Goal: Book appointment/travel/reservation

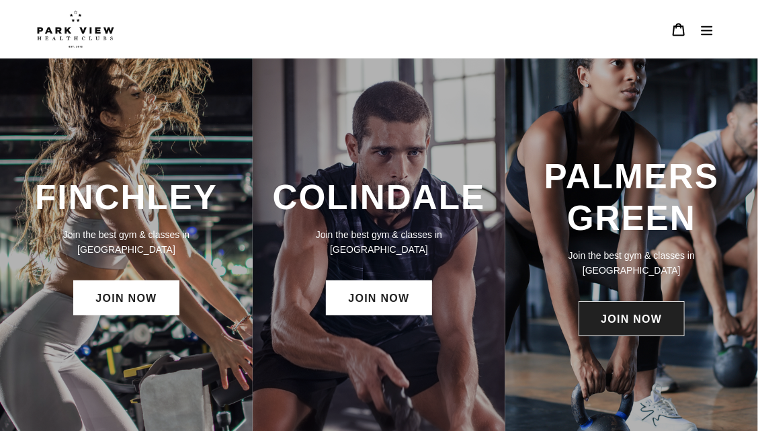
click at [606, 328] on link "JOIN NOW" at bounding box center [632, 318] width 106 height 35
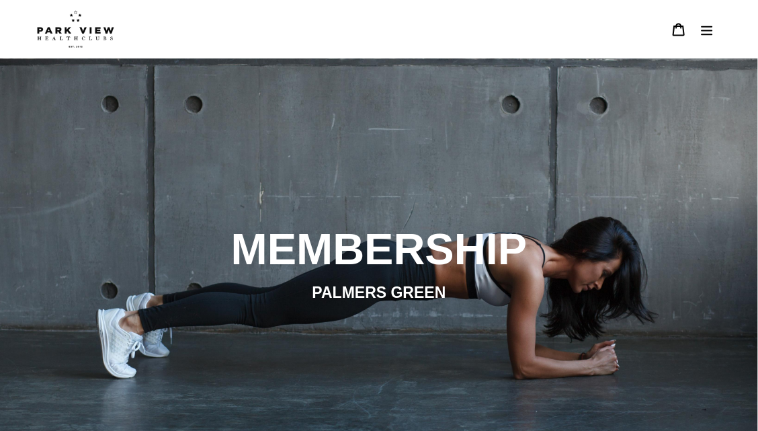
click at [710, 32] on icon "Menu" at bounding box center [706, 29] width 13 height 13
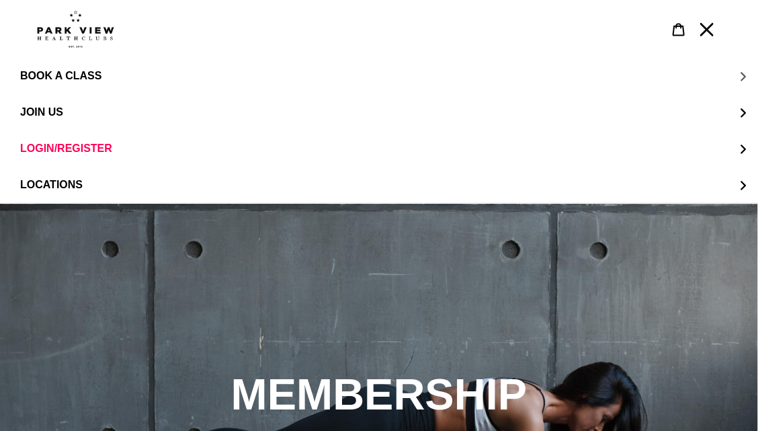
click at [91, 79] on span "BOOK A CLASS" at bounding box center [60, 76] width 81 height 12
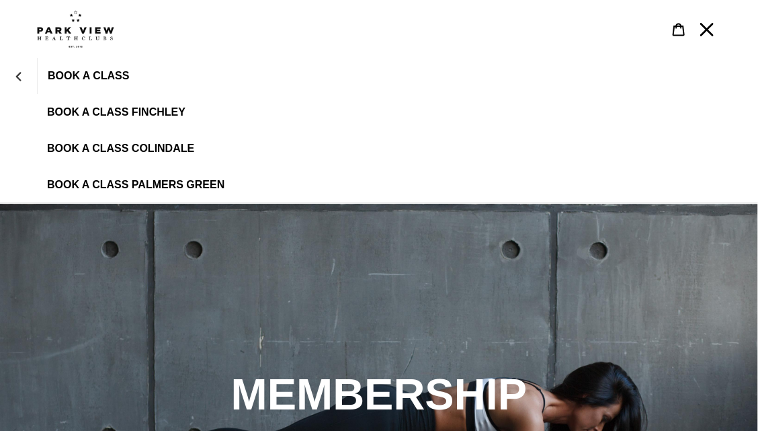
click at [145, 186] on span "BOOK A CLASS PALMERS GREEN" at bounding box center [135, 185] width 177 height 12
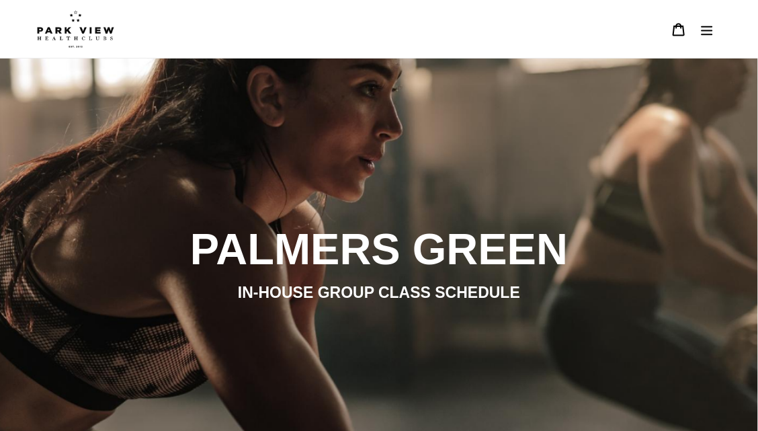
click at [56, 40] on img at bounding box center [75, 29] width 77 height 38
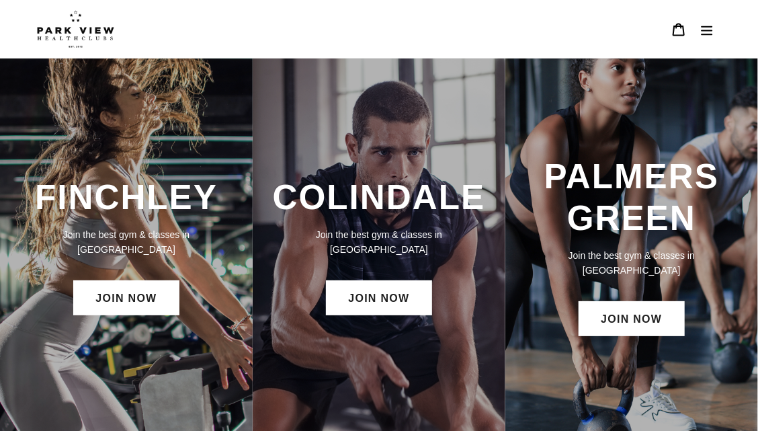
click at [715, 29] on button "Menu" at bounding box center [707, 29] width 28 height 29
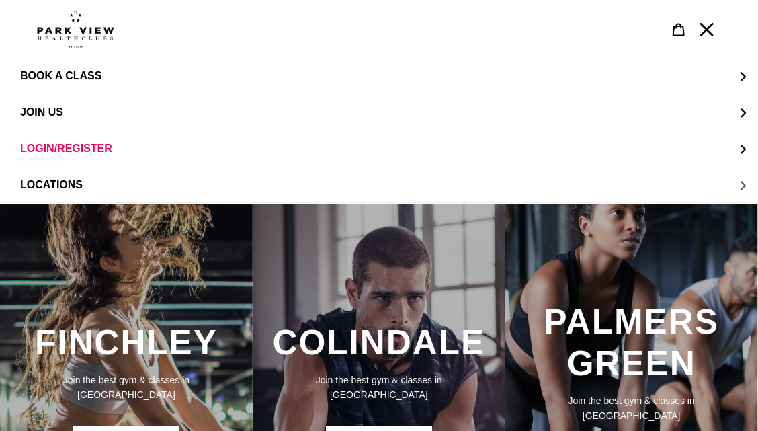
click at [646, 188] on button "LOCATIONS" at bounding box center [379, 185] width 758 height 36
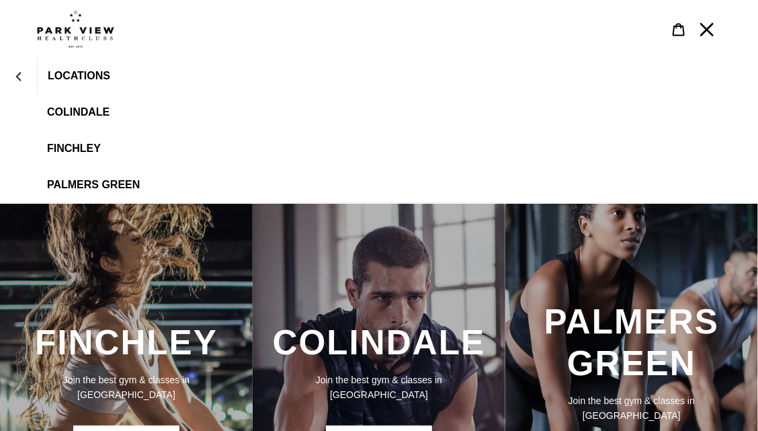
click at [119, 188] on span "Palmers Green" at bounding box center [93, 185] width 93 height 12
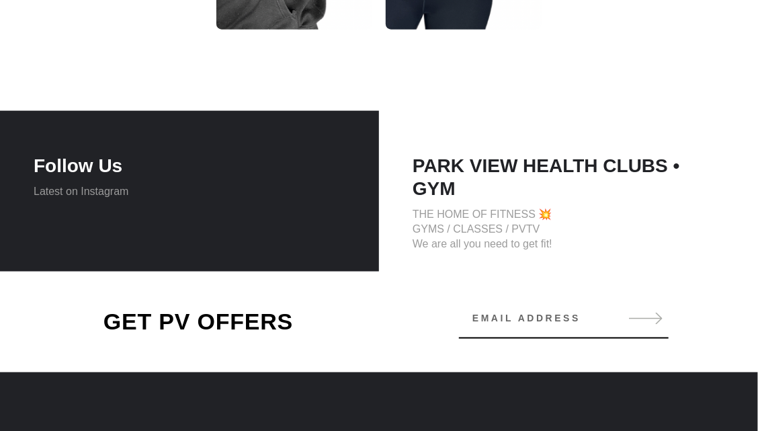
scroll to position [2674, 0]
